Goal: Information Seeking & Learning: Compare options

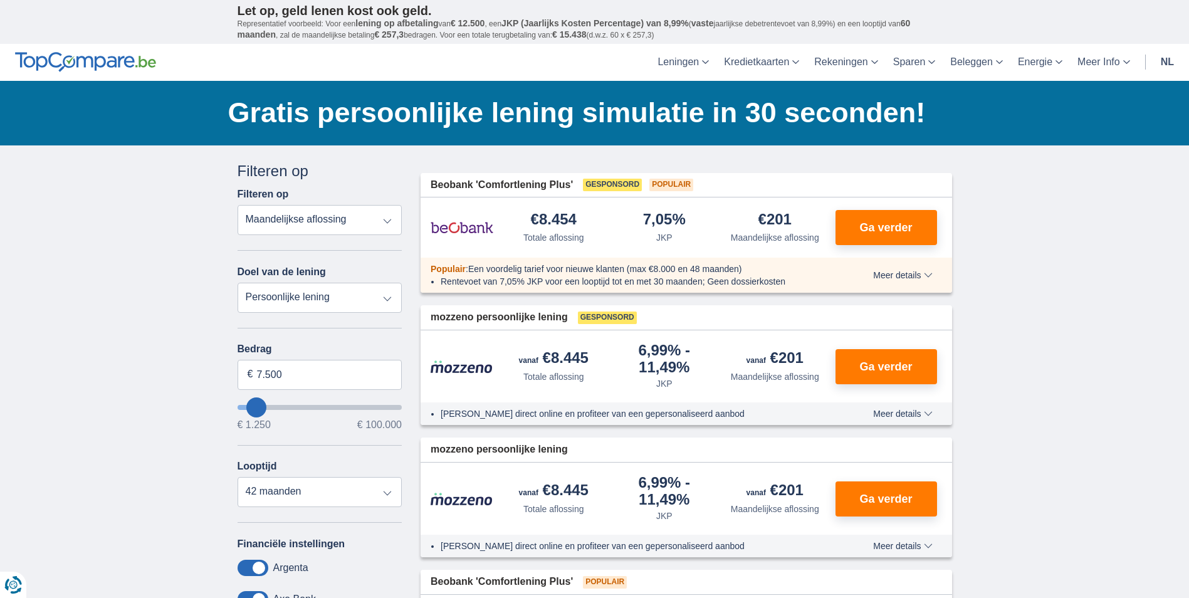
click at [387, 223] on select "Totale aflossing JKP Maandelijkse aflossing" at bounding box center [319, 220] width 165 height 30
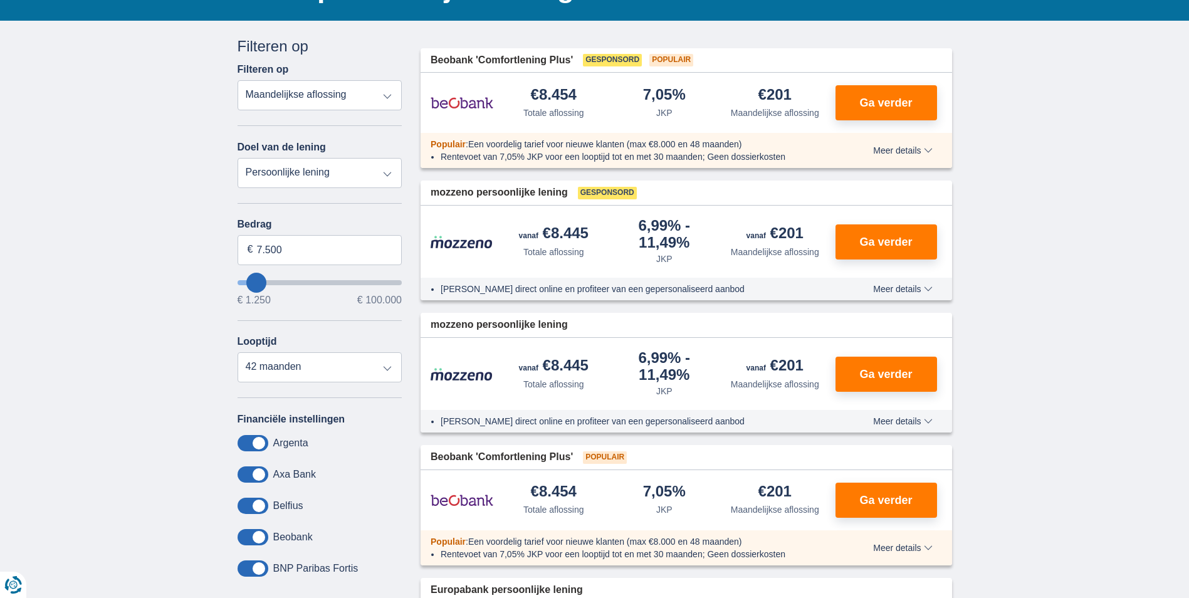
scroll to position [125, 0]
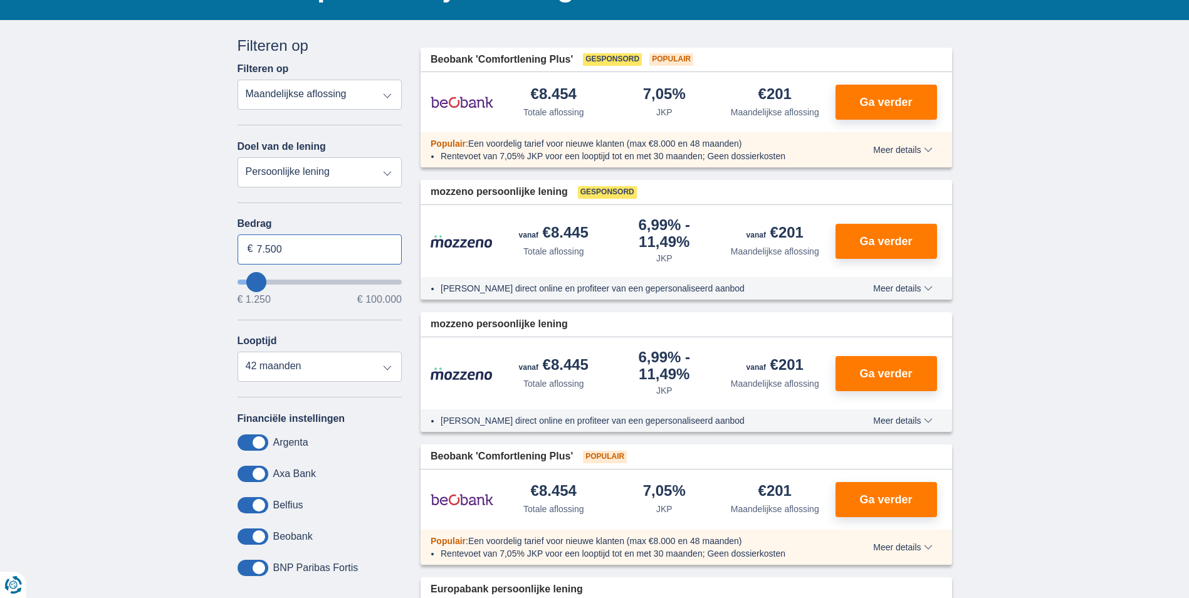
click at [288, 251] on input "7.500" at bounding box center [319, 249] width 165 height 30
drag, startPoint x: 289, startPoint y: 251, endPoint x: 216, endPoint y: 249, distance: 72.7
type input "25.000"
type input "25250"
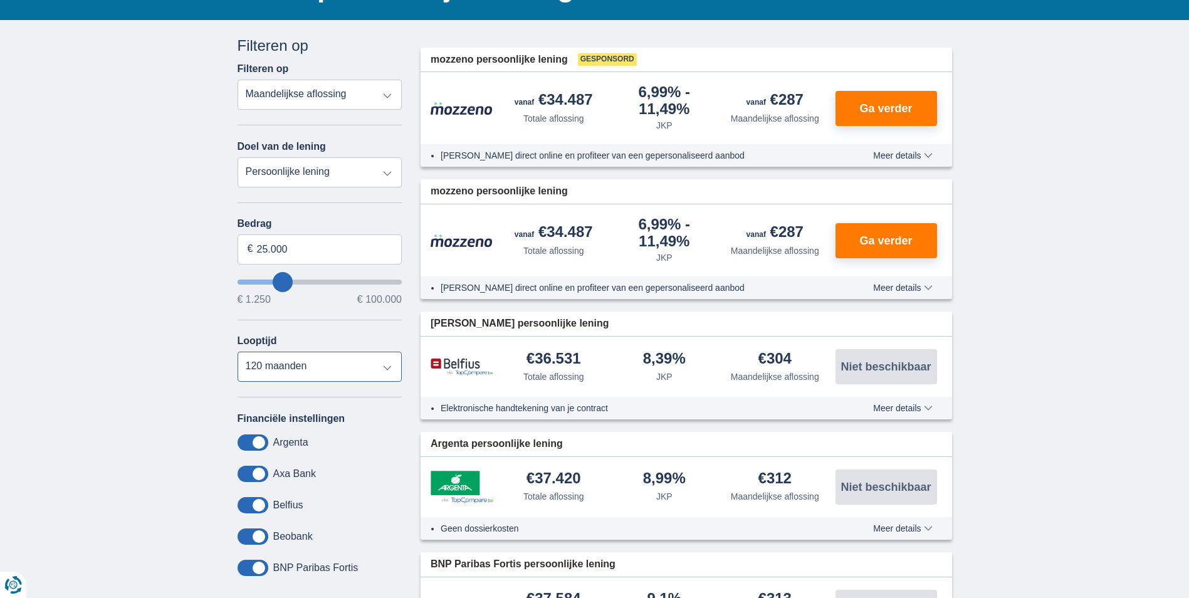
click at [237, 351] on select "12 maanden 18 maanden 24 maanden 30 maanden 36 maanden 42 maanden 48 maanden 60…" at bounding box center [319, 366] width 165 height 30
click at [387, 372] on select "12 maanden 18 maanden 24 maanden 30 maanden 36 maanden 42 maanden 48 maanden 60…" at bounding box center [319, 366] width 165 height 30
select select "120"
click at [237, 351] on select "12 maanden 18 maanden 24 maanden 30 maanden 36 maanden 42 maanden 48 maanden 60…" at bounding box center [319, 366] width 165 height 30
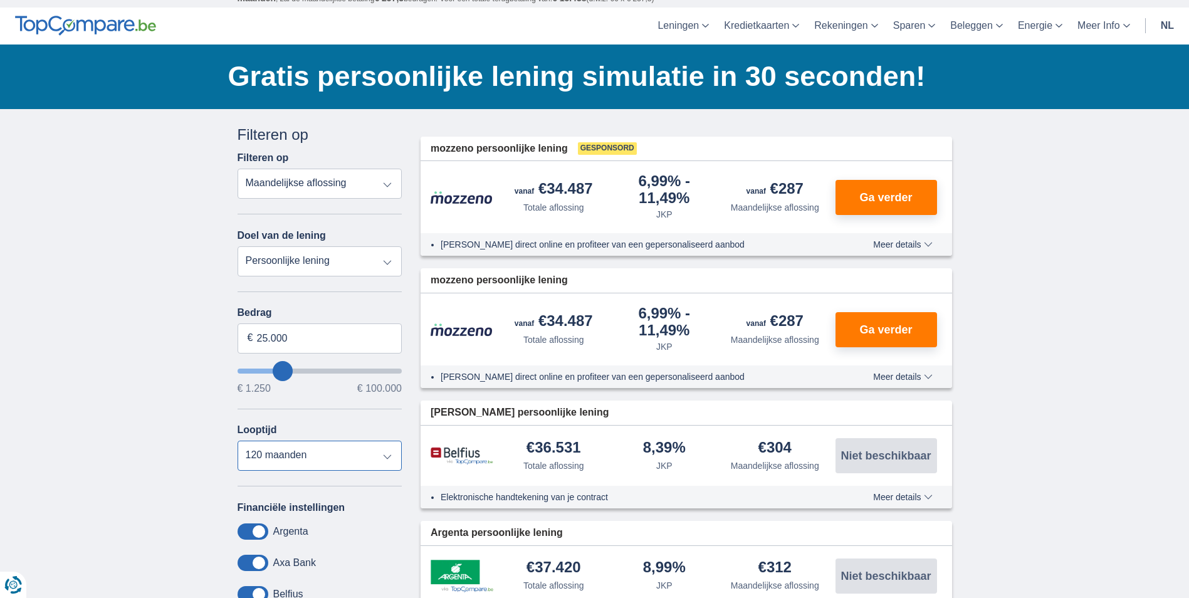
scroll to position [0, 0]
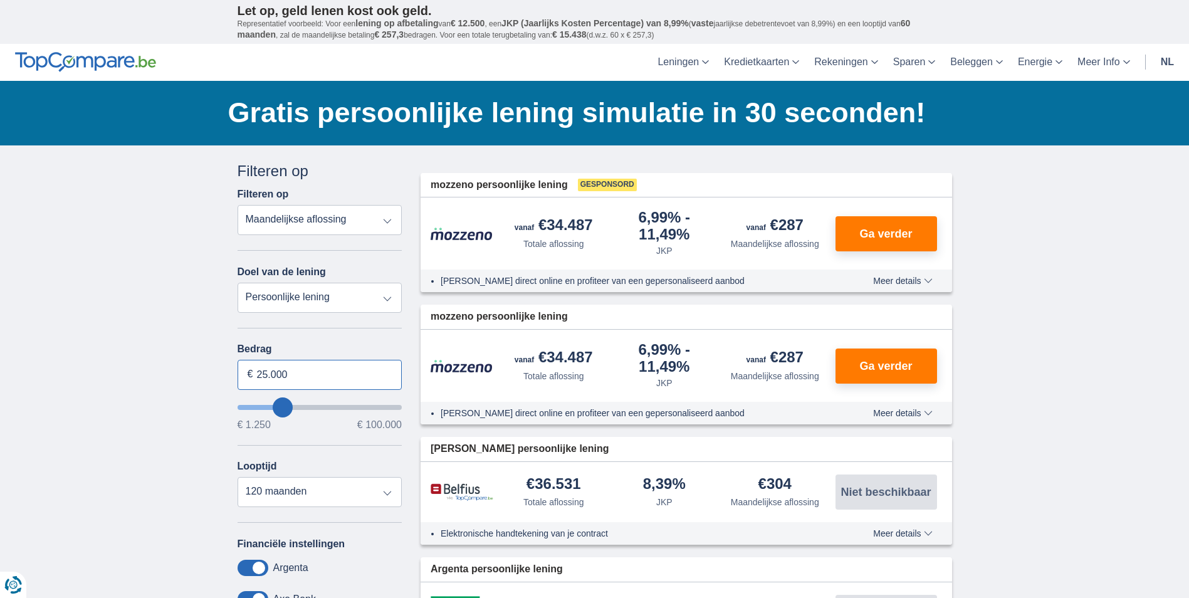
click at [262, 374] on input "25.000" at bounding box center [319, 375] width 165 height 30
type input "15.000"
type input "15250"
select select "60"
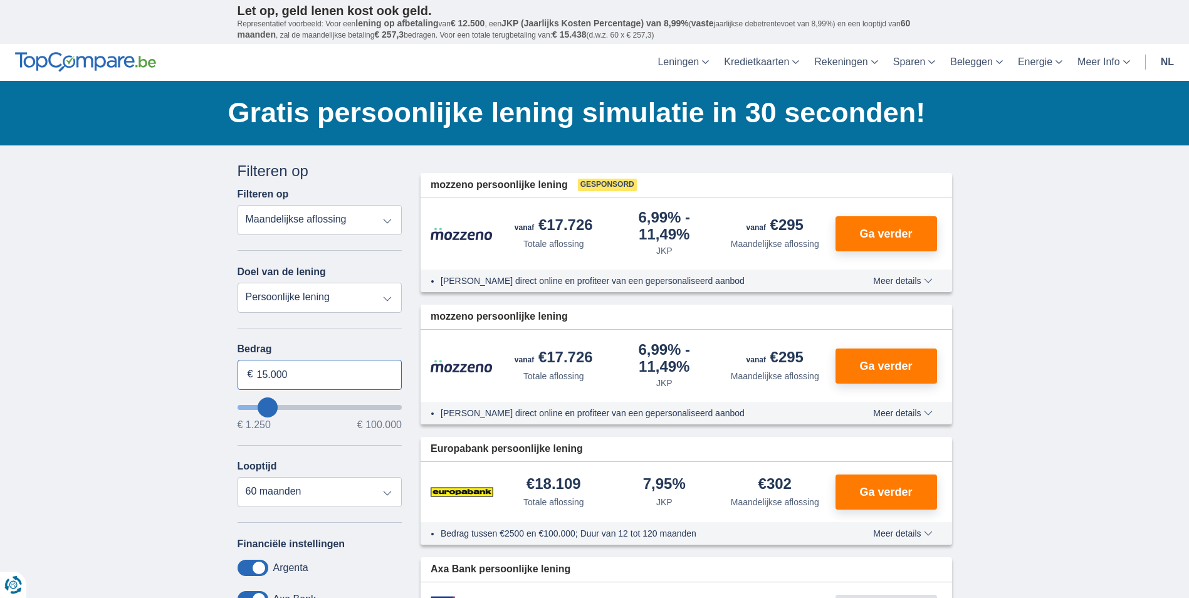
drag, startPoint x: 281, startPoint y: 372, endPoint x: 238, endPoint y: 371, distance: 43.3
click at [238, 371] on input "15.000" at bounding box center [319, 375] width 165 height 30
type input "23.000"
type input "23250"
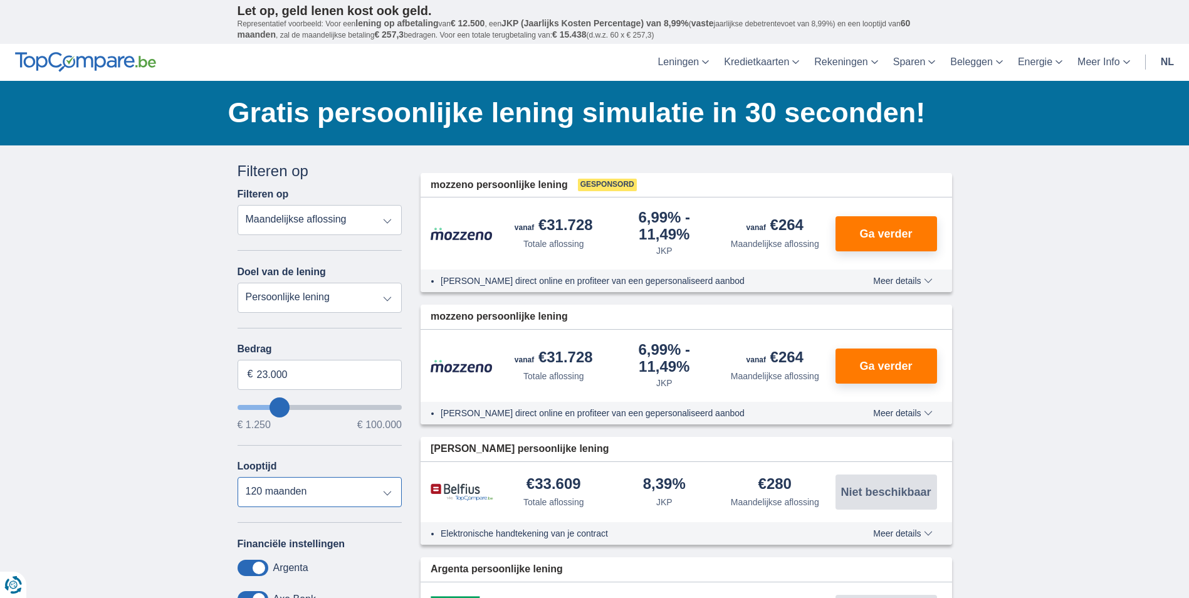
click at [237, 477] on select "12 maanden 18 maanden 24 maanden 30 maanden 36 maanden 42 maanden 48 maanden 60…" at bounding box center [319, 492] width 165 height 30
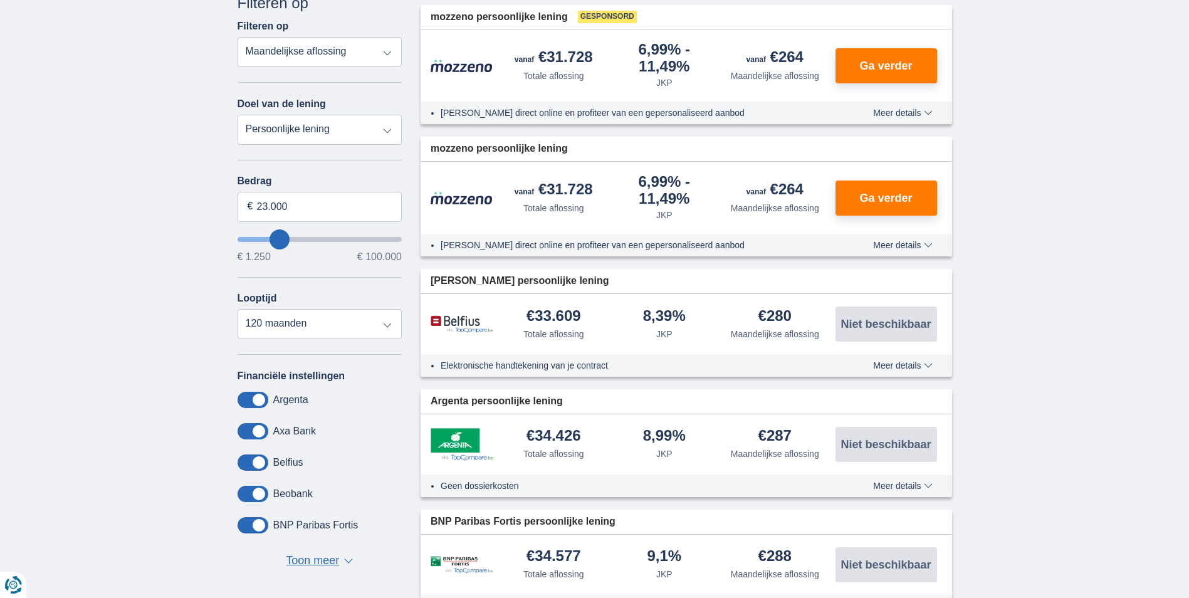
scroll to position [63, 0]
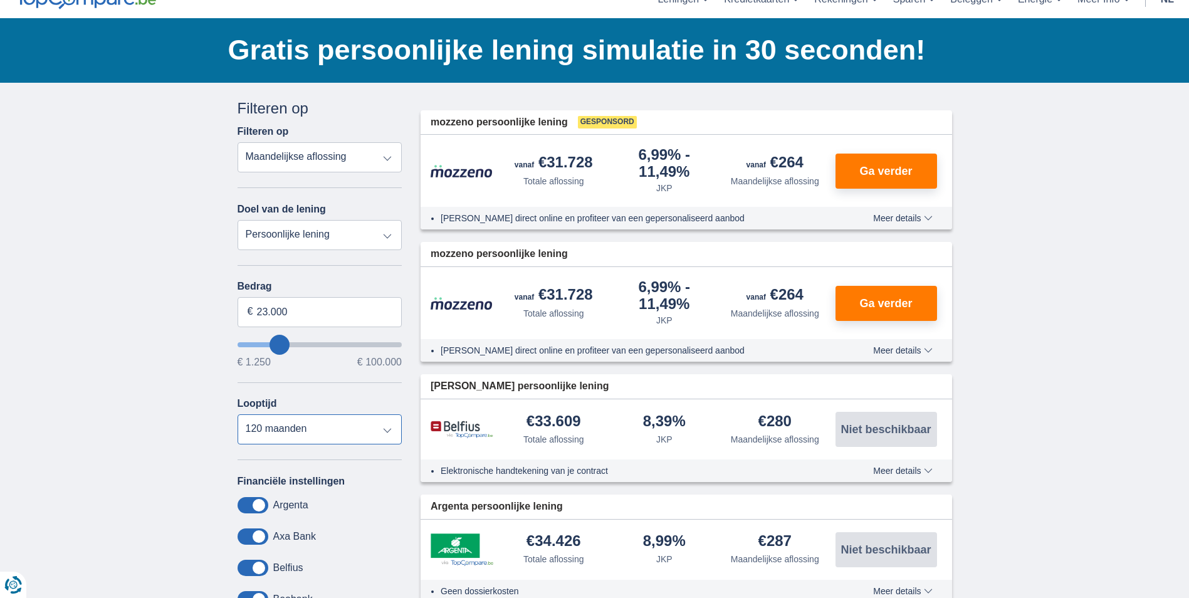
click at [387, 430] on select "12 maanden 18 maanden 24 maanden 30 maanden 36 maanden 42 maanden 48 maanden 60…" at bounding box center [319, 429] width 165 height 30
select select "60"
click at [237, 414] on select "12 maanden 18 maanden 24 maanden 30 maanden 36 maanden 42 maanden 48 maanden 60…" at bounding box center [319, 429] width 165 height 30
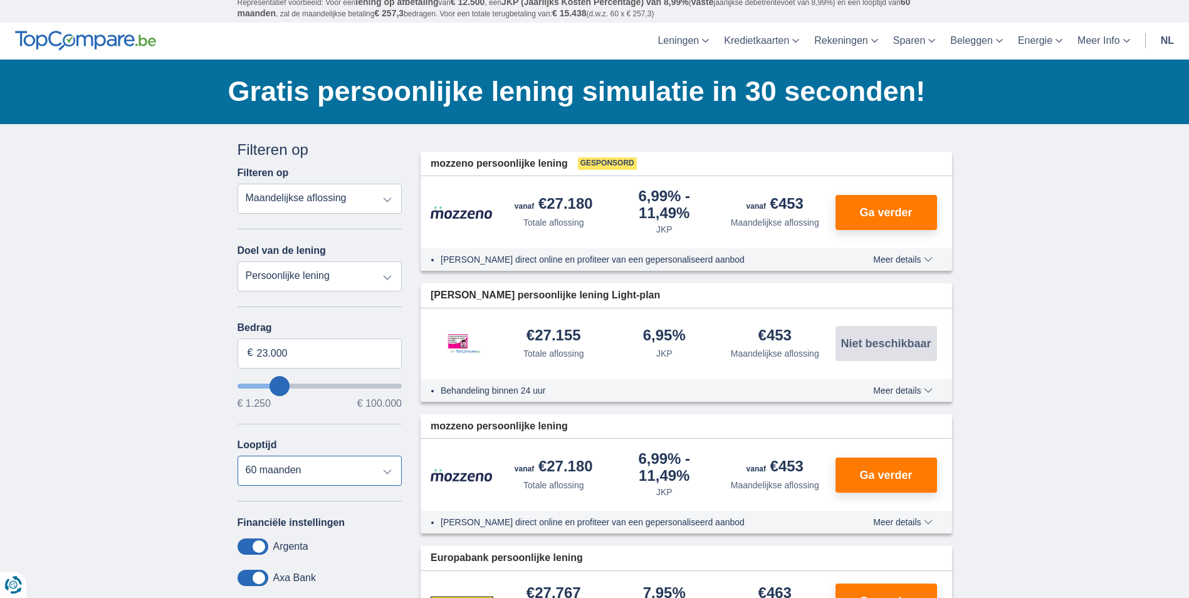
scroll to position [0, 0]
